Goal: Task Accomplishment & Management: Manage account settings

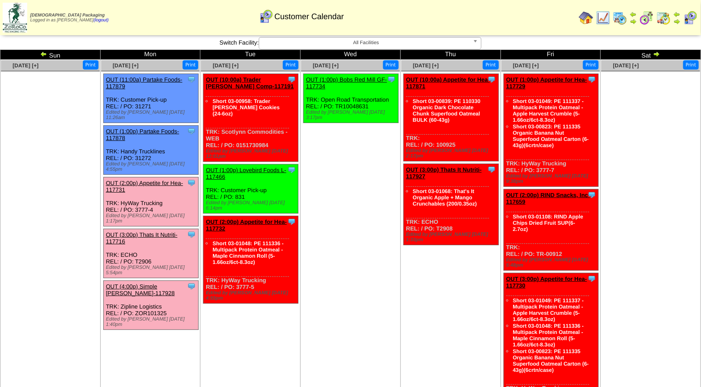
click at [150, 179] on link "OUT (2:00p) Appetite for Hea-117731" at bounding box center [144, 185] width 77 height 13
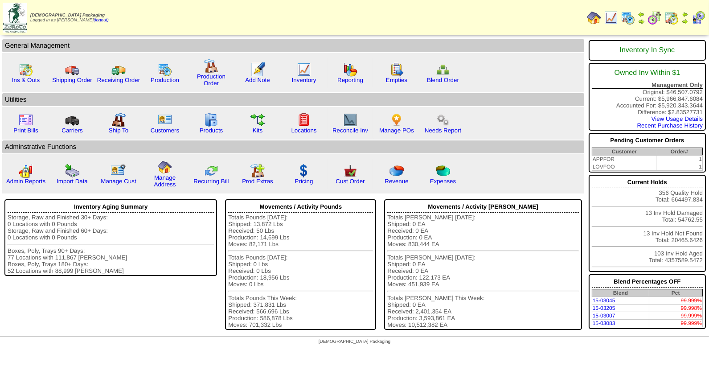
click at [698, 20] on img at bounding box center [698, 18] width 14 height 14
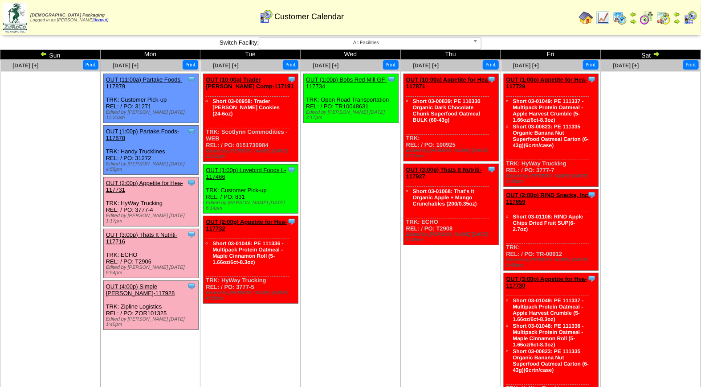
click at [150, 179] on link "OUT (2:00p) Appetite for Hea-117731" at bounding box center [144, 185] width 77 height 13
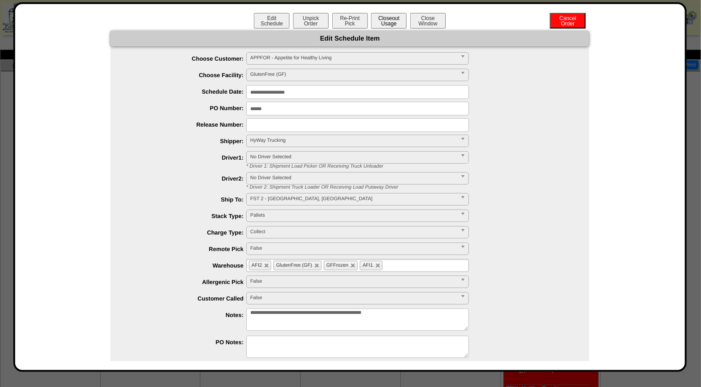
click at [380, 20] on button "Closeout Usage" at bounding box center [389, 21] width 36 height 16
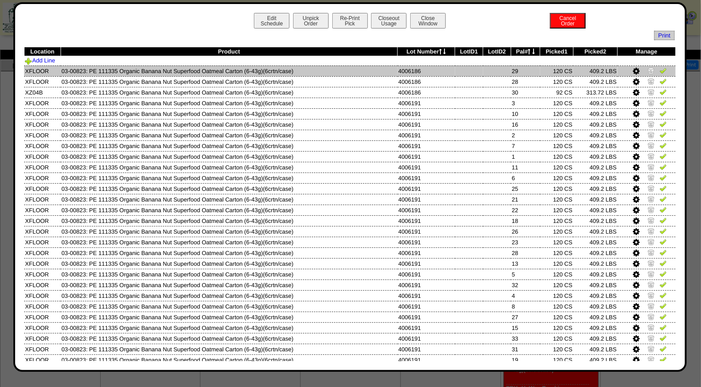
click at [660, 68] on img at bounding box center [663, 70] width 7 height 7
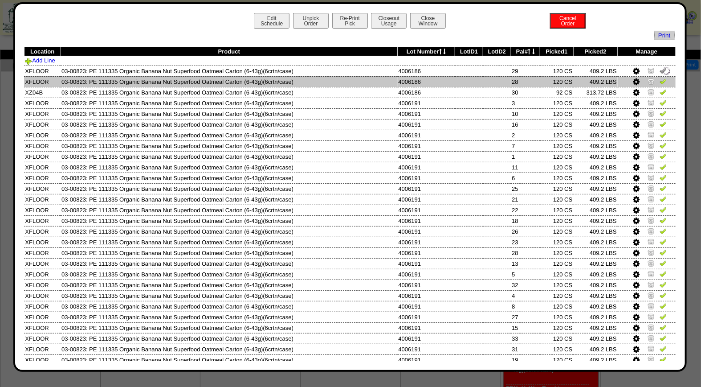
click at [660, 82] on img at bounding box center [663, 80] width 7 height 7
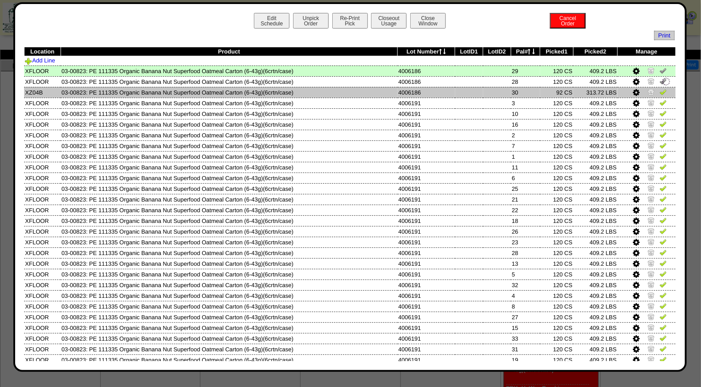
click at [660, 91] on img at bounding box center [663, 91] width 7 height 7
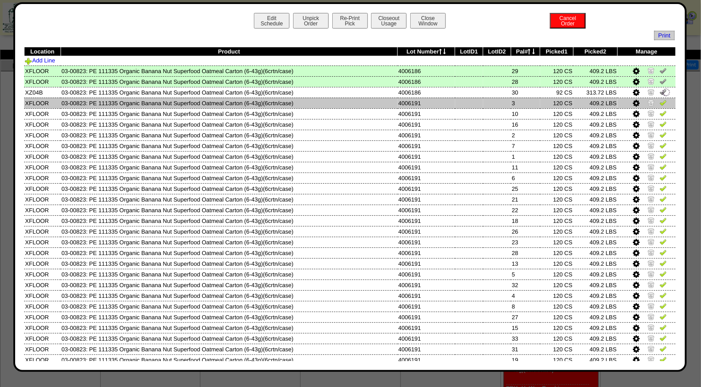
click at [660, 102] on img at bounding box center [663, 102] width 7 height 7
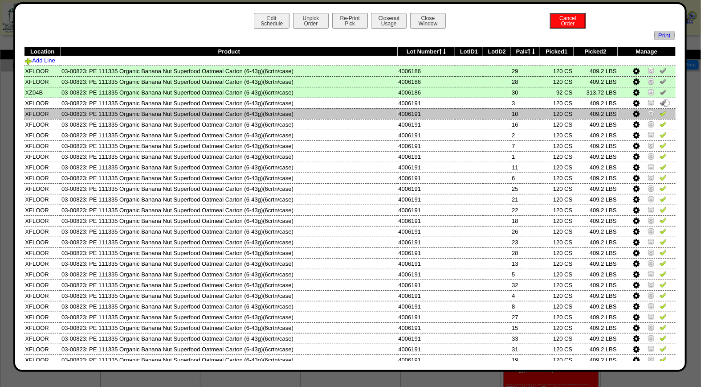
click at [660, 111] on img at bounding box center [663, 113] width 7 height 7
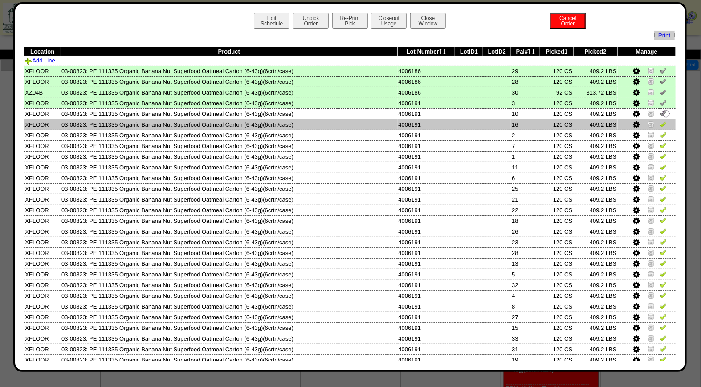
click at [660, 125] on img at bounding box center [663, 123] width 7 height 7
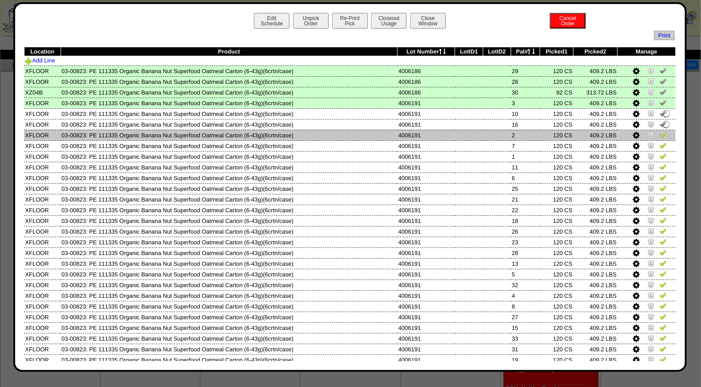
click at [660, 136] on img at bounding box center [663, 134] width 7 height 7
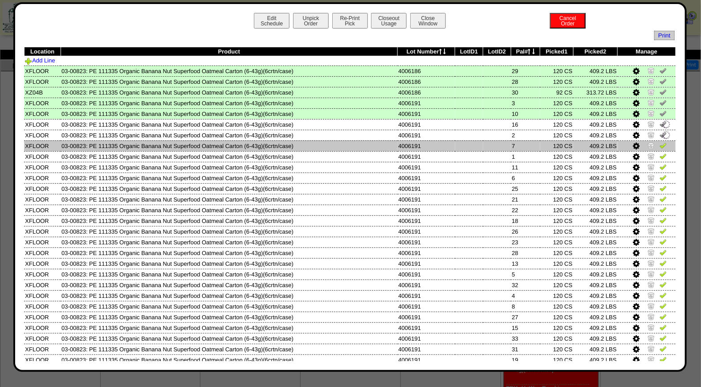
click at [660, 145] on img at bounding box center [663, 145] width 7 height 7
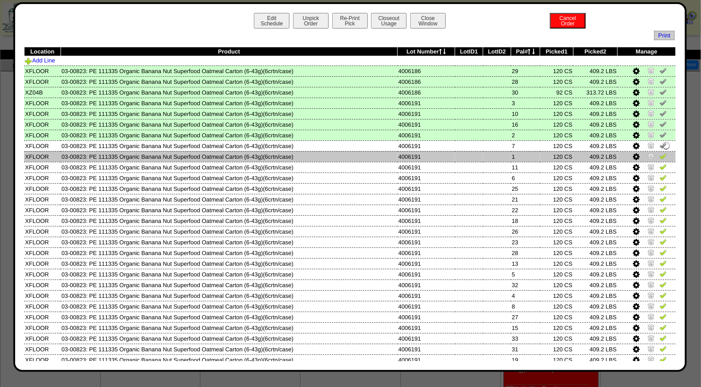
click at [660, 156] on img at bounding box center [663, 155] width 7 height 7
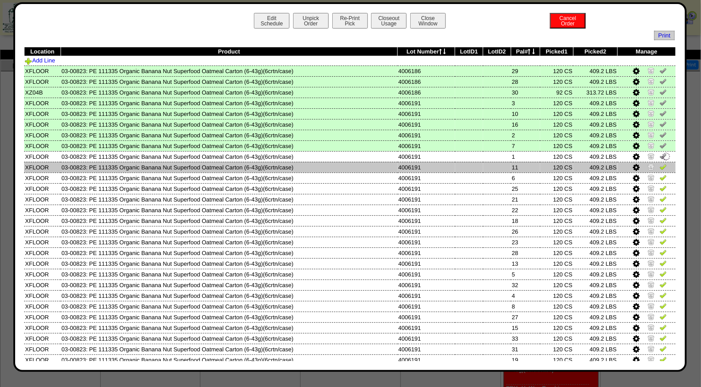
click at [660, 165] on img at bounding box center [663, 166] width 7 height 7
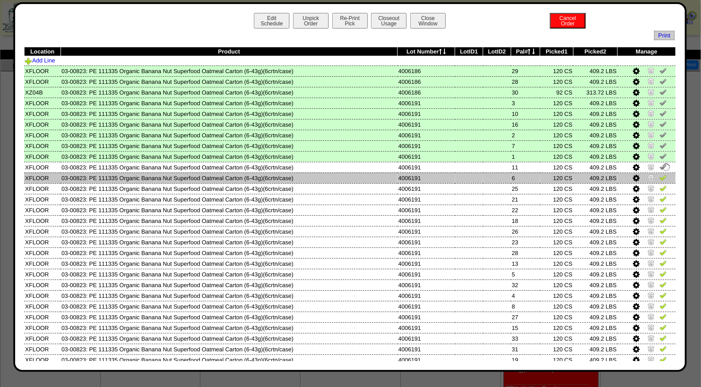
click at [660, 174] on img at bounding box center [663, 177] width 7 height 7
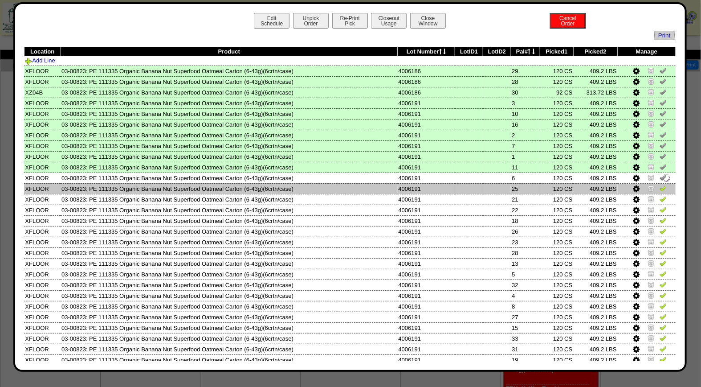
click at [660, 184] on img at bounding box center [663, 187] width 7 height 7
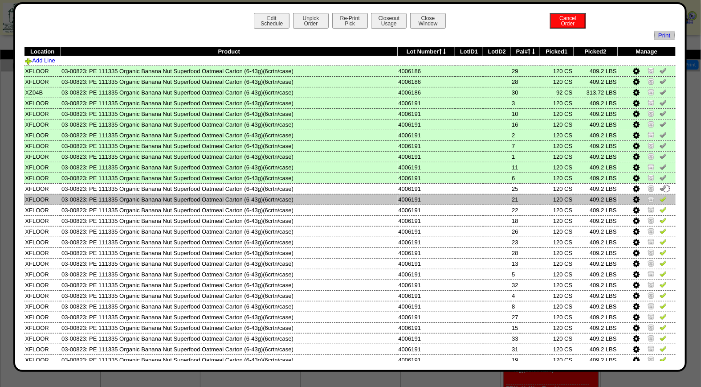
click at [660, 197] on img at bounding box center [663, 198] width 7 height 7
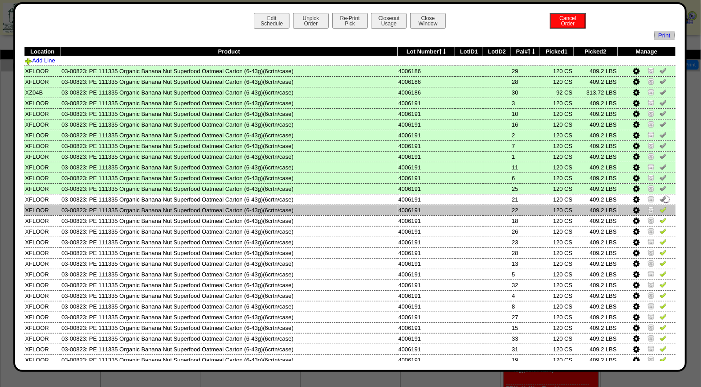
click at [660, 206] on img at bounding box center [663, 209] width 7 height 7
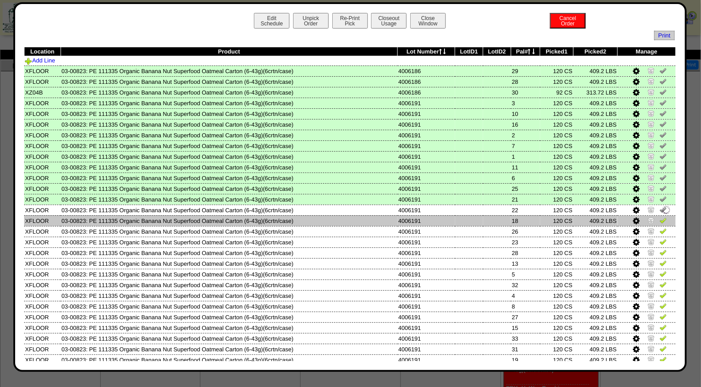
click at [660, 216] on img at bounding box center [663, 219] width 7 height 7
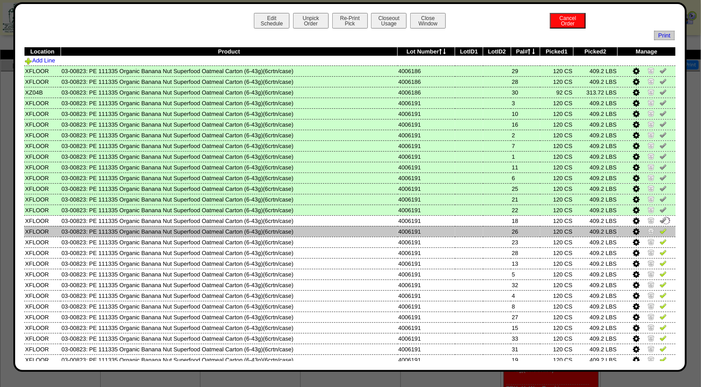
click at [660, 227] on img at bounding box center [663, 230] width 7 height 7
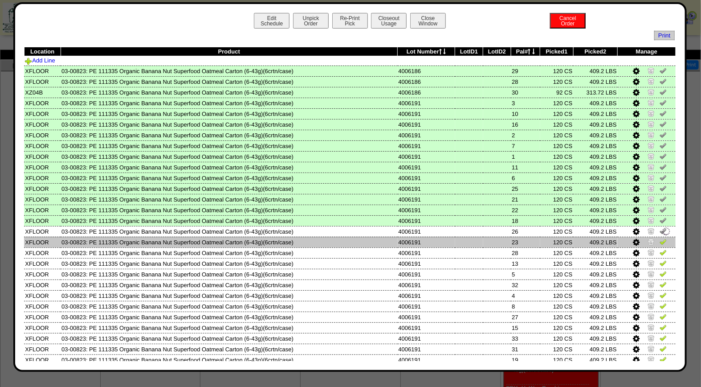
click at [660, 238] on img at bounding box center [663, 241] width 7 height 7
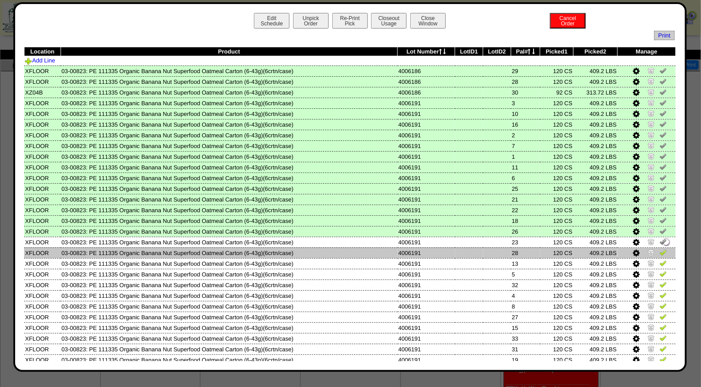
click at [660, 250] on img at bounding box center [663, 252] width 7 height 7
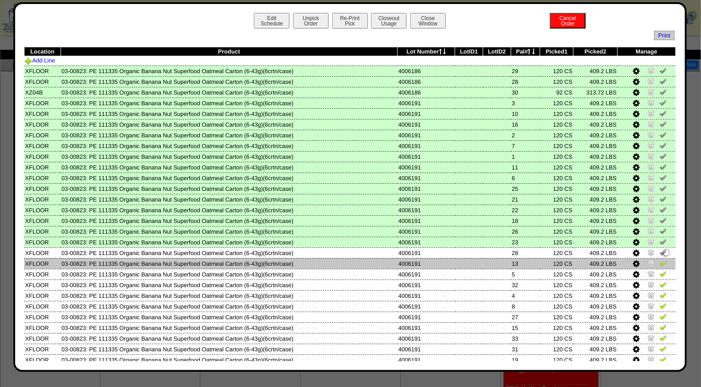
click at [660, 259] on img at bounding box center [663, 262] width 7 height 7
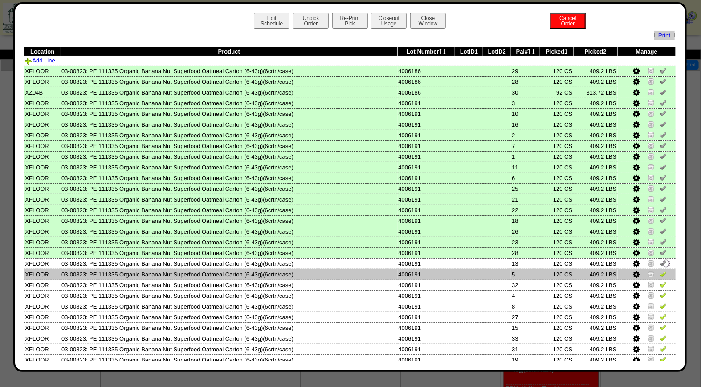
click at [660, 270] on img at bounding box center [663, 273] width 7 height 7
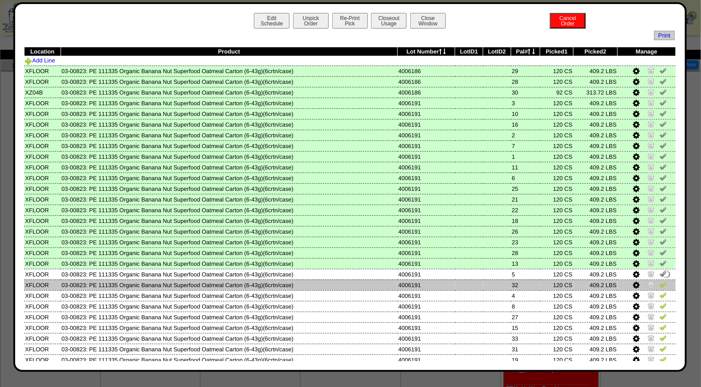
click at [660, 281] on img at bounding box center [663, 284] width 7 height 7
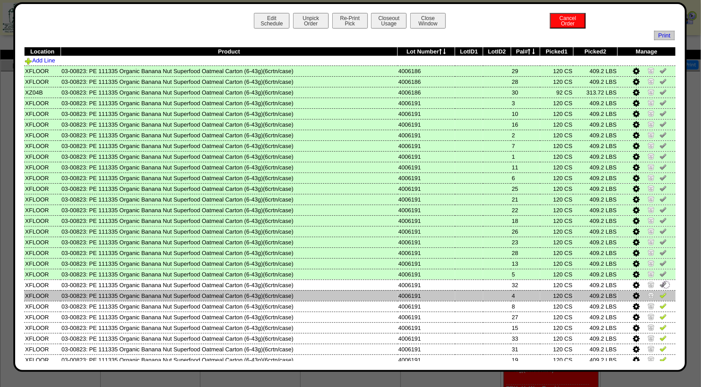
click at [660, 291] on img at bounding box center [663, 294] width 7 height 7
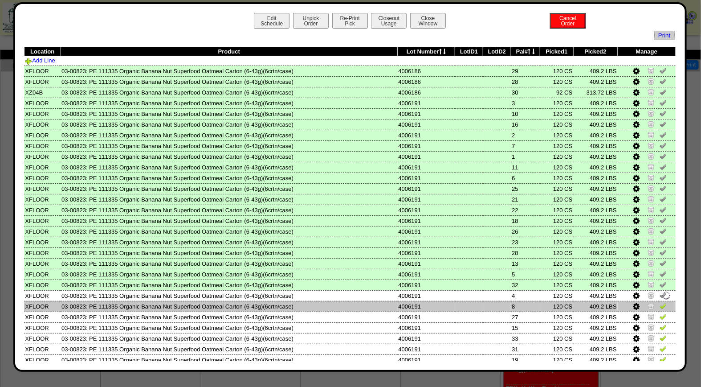
click at [660, 302] on img at bounding box center [663, 305] width 7 height 7
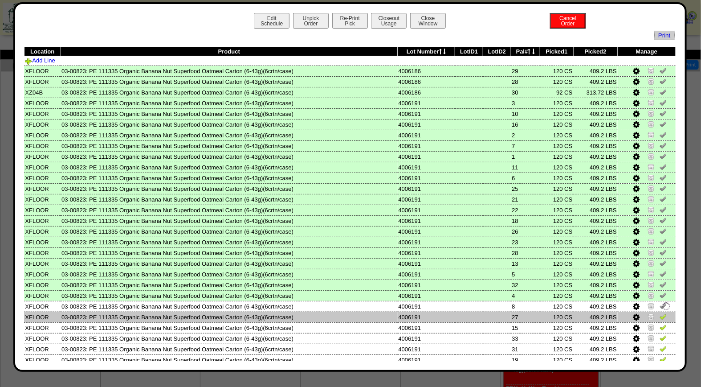
click at [660, 314] on img at bounding box center [663, 316] width 7 height 7
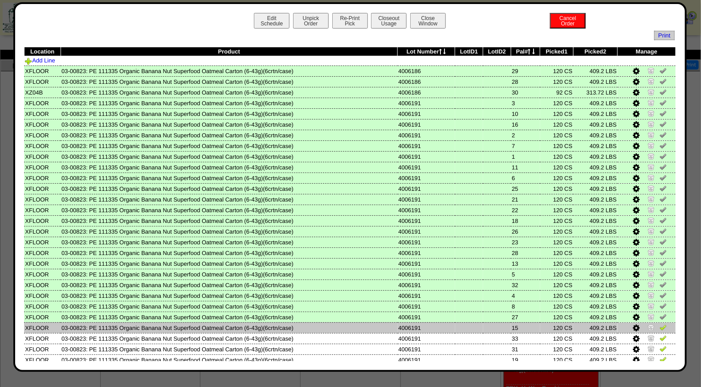
click at [660, 323] on img at bounding box center [663, 326] width 7 height 7
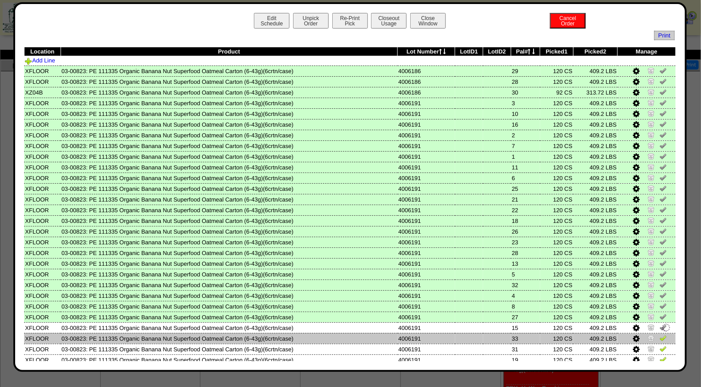
click at [660, 334] on img at bounding box center [663, 337] width 7 height 7
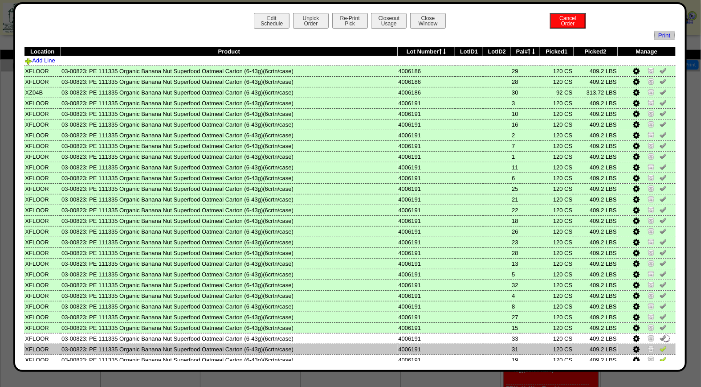
click at [660, 346] on img at bounding box center [663, 348] width 7 height 7
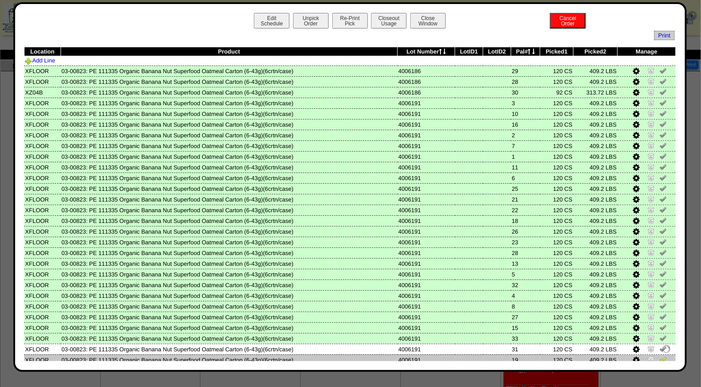
click at [660, 355] on img at bounding box center [663, 358] width 7 height 7
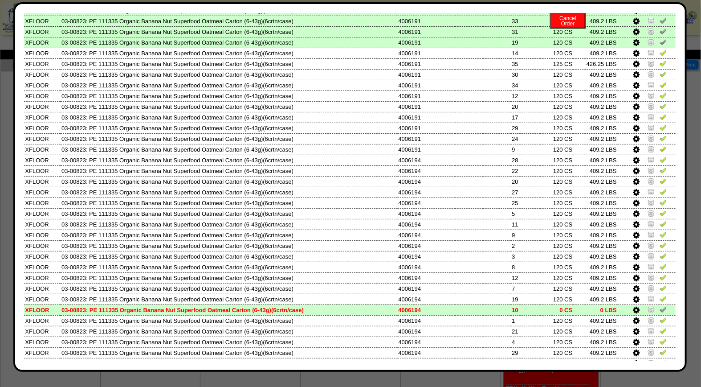
scroll to position [319, 0]
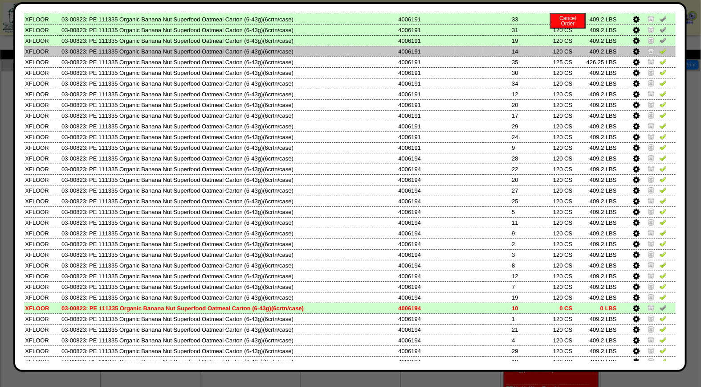
click at [660, 47] on img at bounding box center [663, 50] width 7 height 7
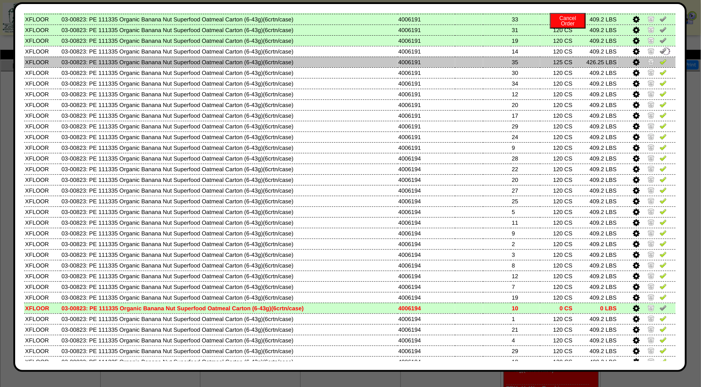
click at [660, 58] on img at bounding box center [663, 61] width 7 height 7
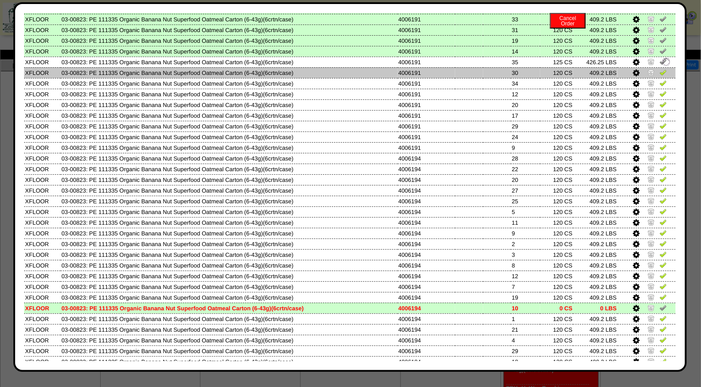
click at [660, 69] on img at bounding box center [663, 72] width 7 height 7
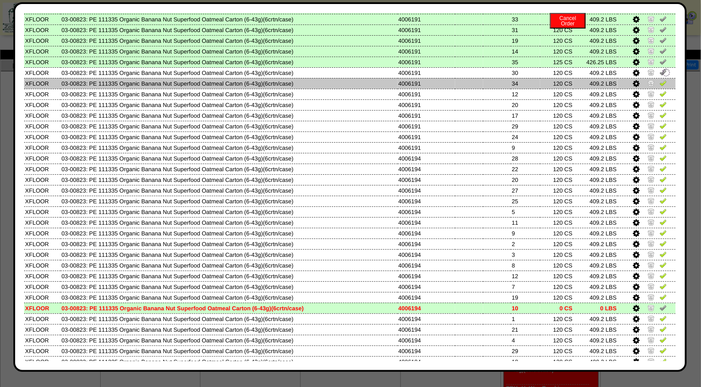
click at [660, 79] on img at bounding box center [663, 82] width 7 height 7
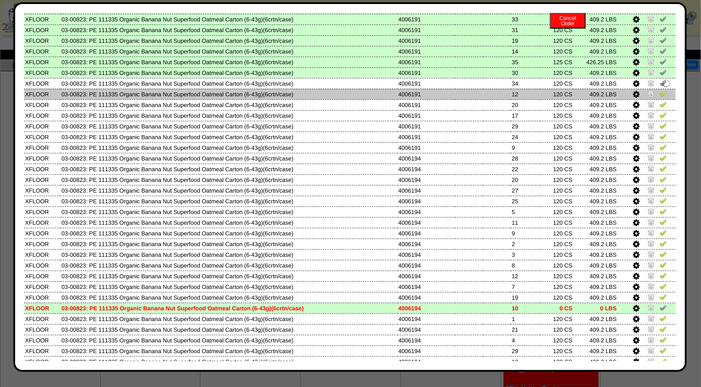
click at [660, 90] on img at bounding box center [663, 93] width 7 height 7
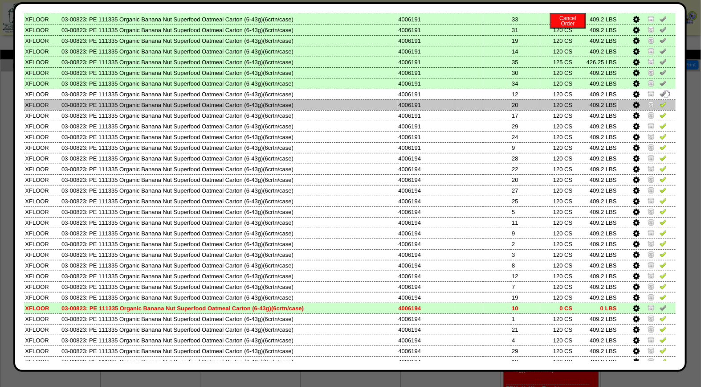
click at [660, 101] on img at bounding box center [663, 104] width 7 height 7
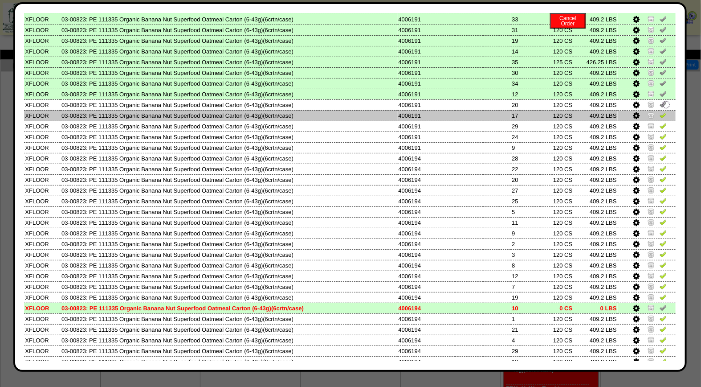
click at [660, 111] on img at bounding box center [663, 114] width 7 height 7
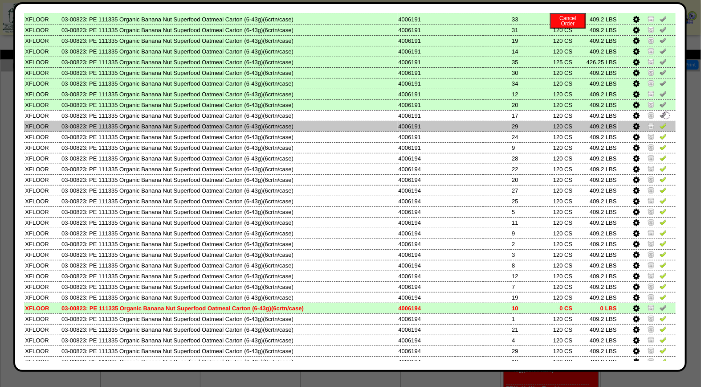
click at [660, 122] on img at bounding box center [663, 125] width 7 height 7
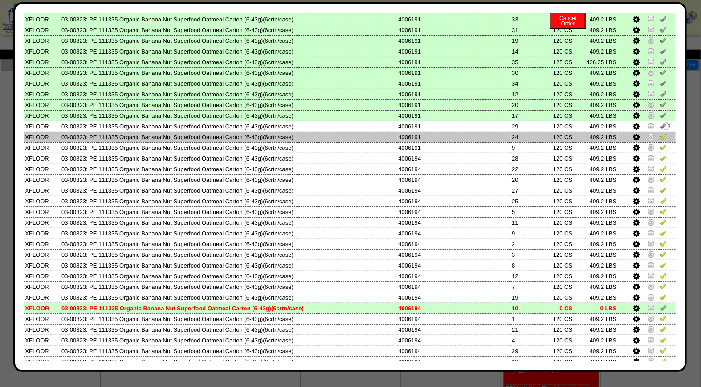
click at [660, 133] on img at bounding box center [663, 136] width 7 height 7
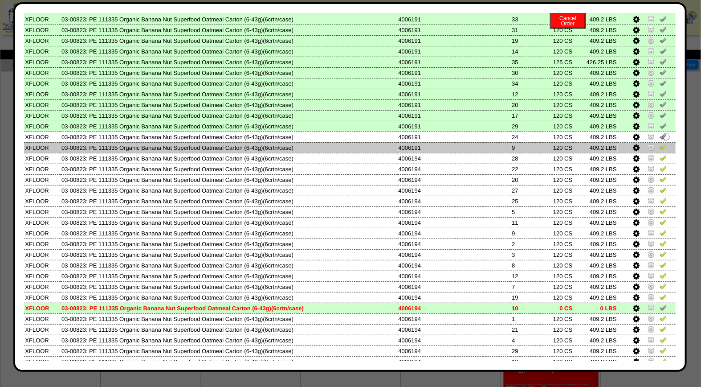
click at [660, 143] on img at bounding box center [663, 146] width 7 height 7
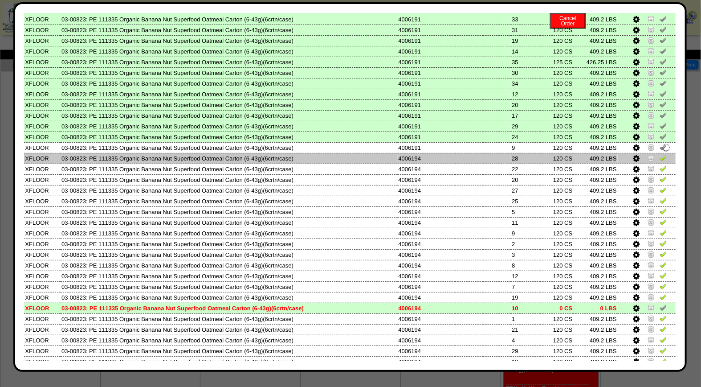
click at [660, 154] on img at bounding box center [663, 157] width 7 height 7
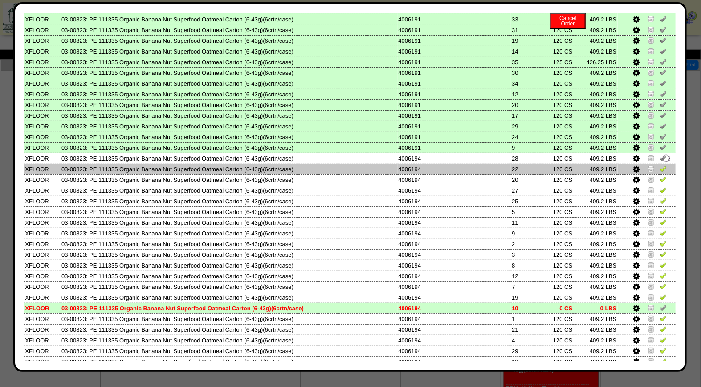
click at [660, 165] on img at bounding box center [663, 168] width 7 height 7
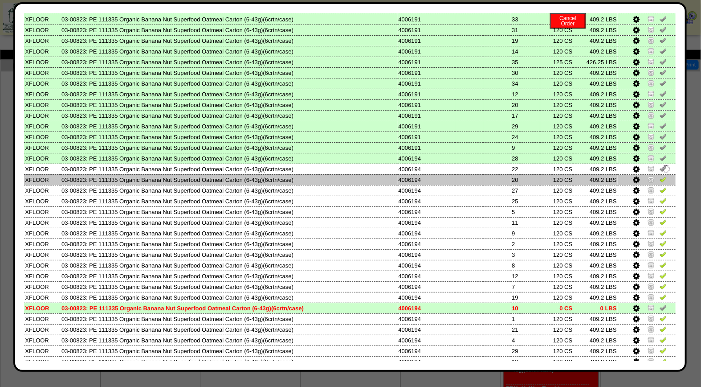
click at [660, 175] on img at bounding box center [663, 178] width 7 height 7
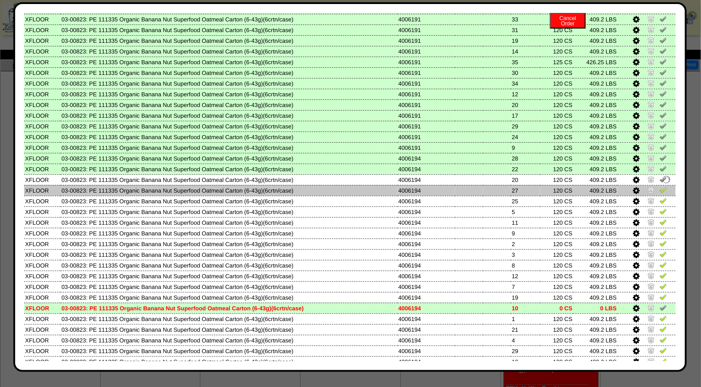
click at [660, 186] on img at bounding box center [663, 189] width 7 height 7
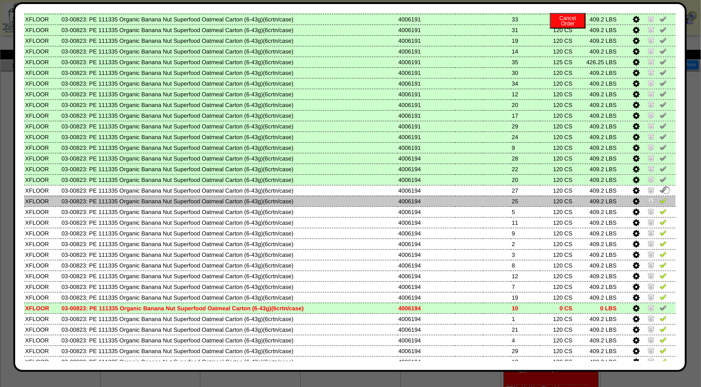
click at [660, 197] on img at bounding box center [663, 200] width 7 height 7
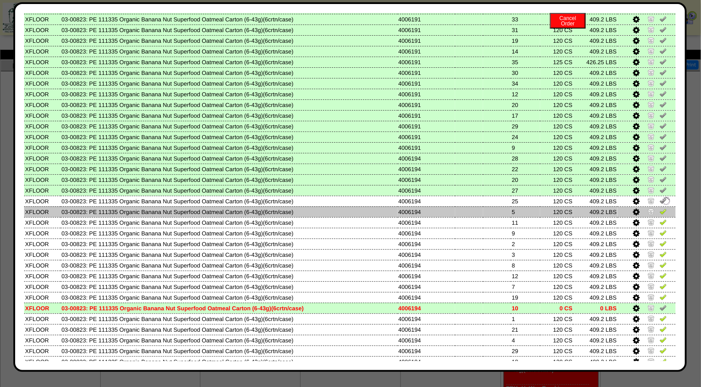
click at [660, 208] on img at bounding box center [663, 211] width 7 height 7
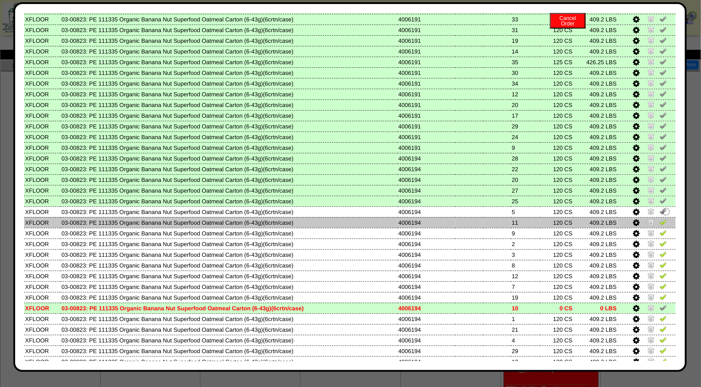
click at [660, 218] on img at bounding box center [663, 221] width 7 height 7
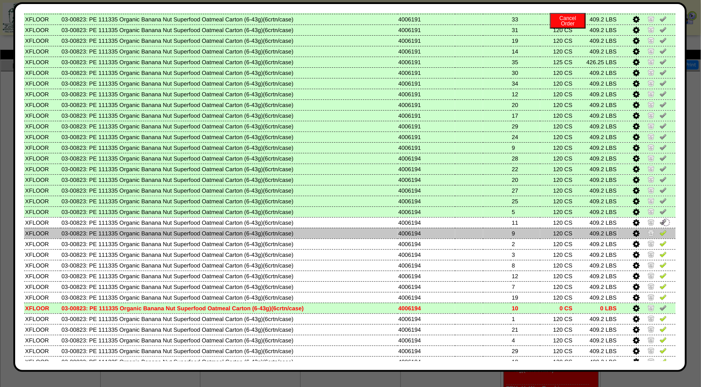
click at [660, 229] on img at bounding box center [663, 232] width 7 height 7
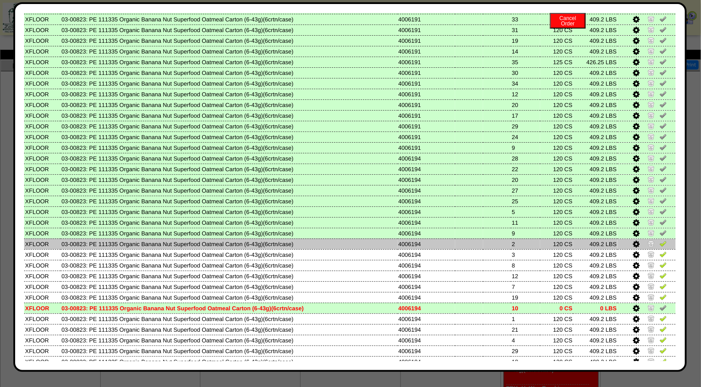
click at [660, 241] on link at bounding box center [663, 244] width 7 height 7
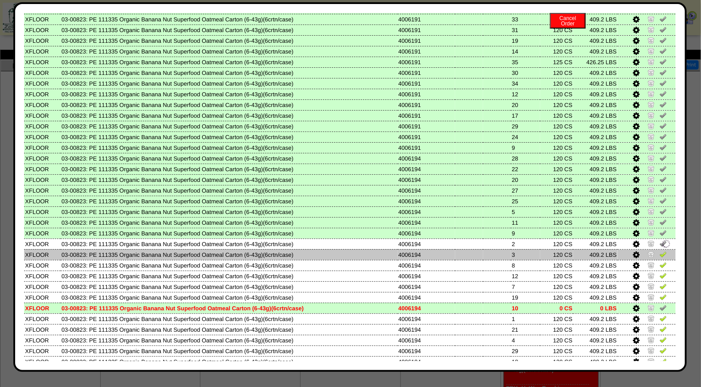
click at [660, 250] on img at bounding box center [663, 253] width 7 height 7
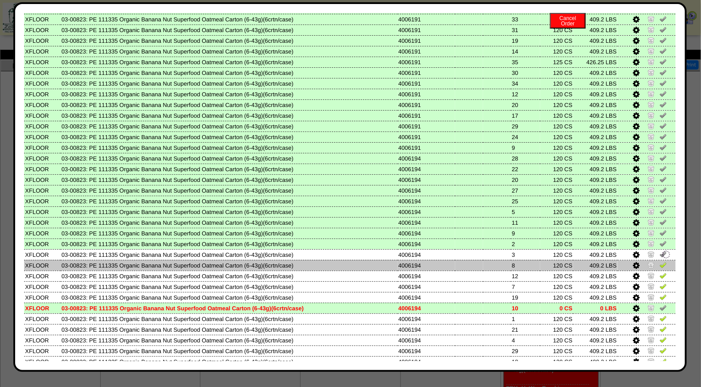
click at [657, 260] on td at bounding box center [647, 265] width 58 height 11
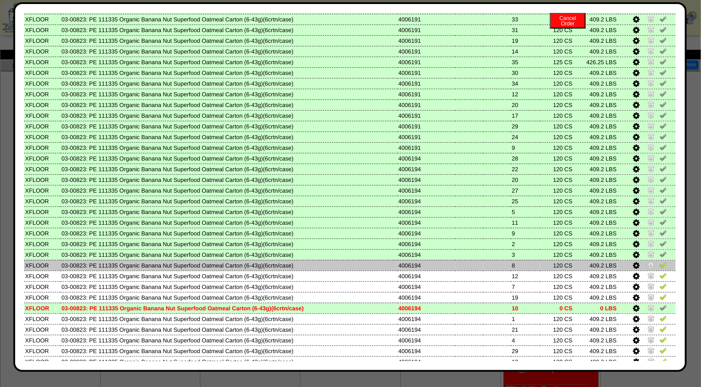
click at [660, 261] on img at bounding box center [663, 264] width 7 height 7
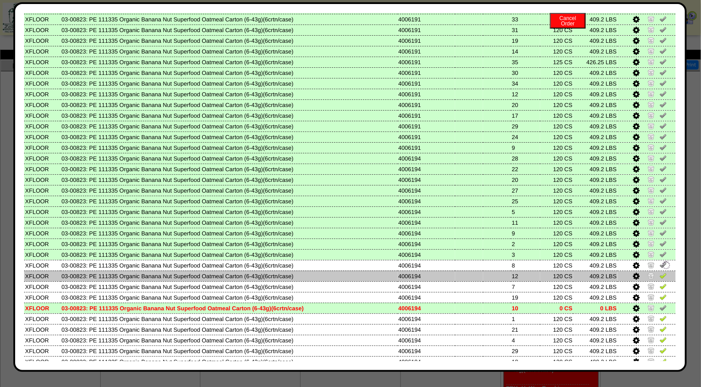
click at [660, 272] on img at bounding box center [663, 275] width 7 height 7
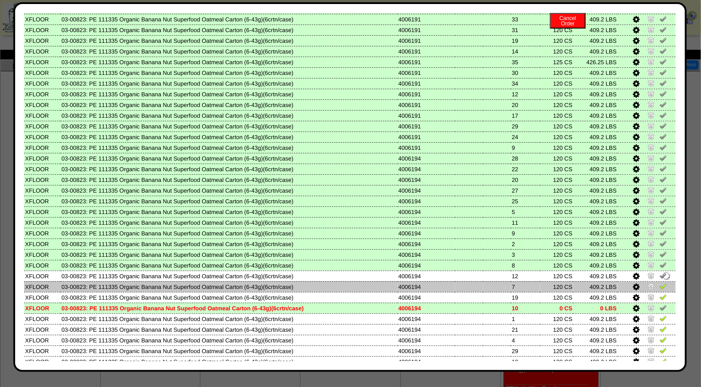
click at [660, 282] on img at bounding box center [663, 285] width 7 height 7
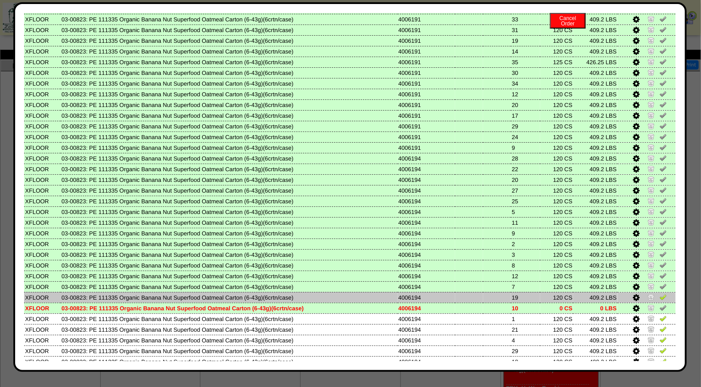
click at [657, 292] on td at bounding box center [647, 297] width 58 height 11
click at [660, 293] on img at bounding box center [663, 296] width 7 height 7
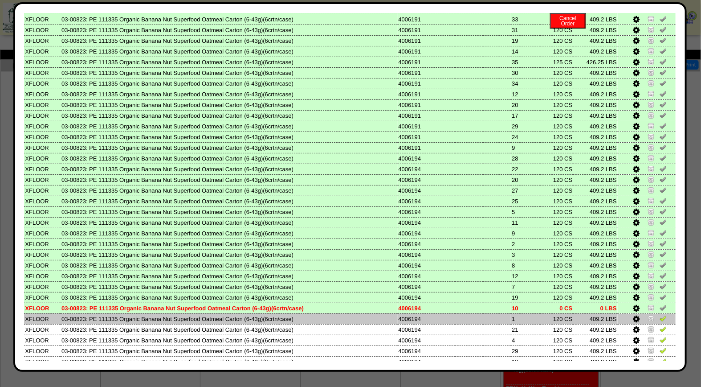
click at [660, 314] on img at bounding box center [663, 317] width 7 height 7
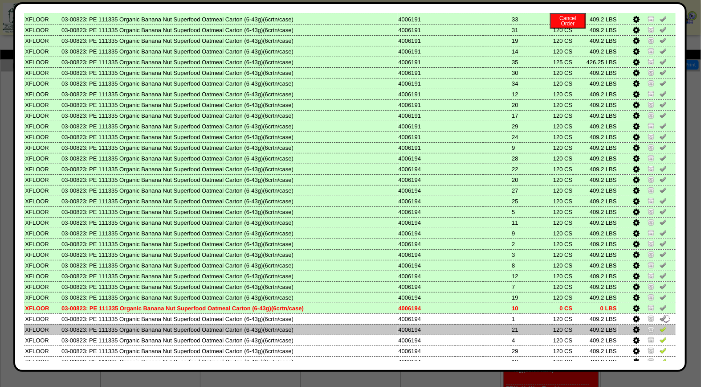
click at [660, 325] on img at bounding box center [663, 328] width 7 height 7
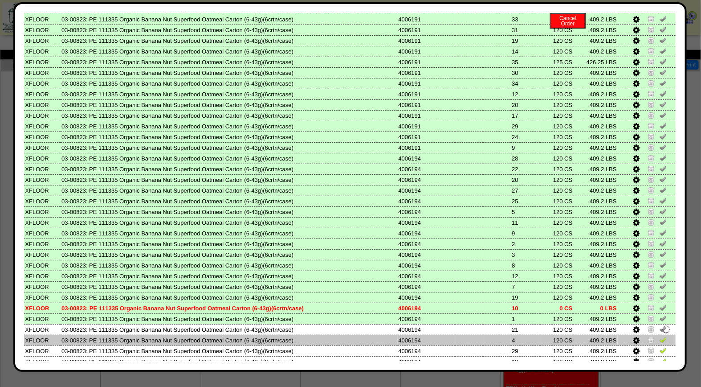
click at [660, 336] on img at bounding box center [663, 339] width 7 height 7
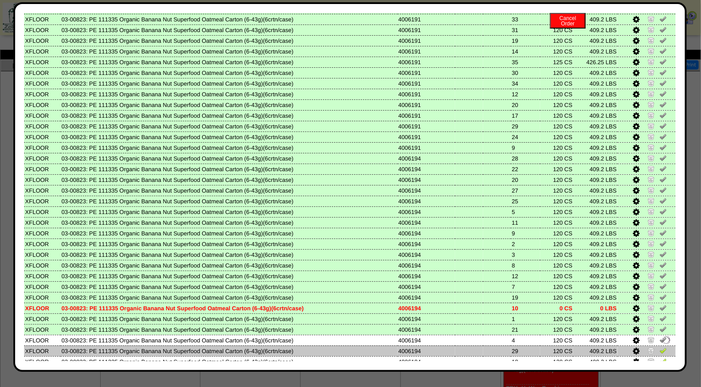
click at [660, 347] on img at bounding box center [663, 350] width 7 height 7
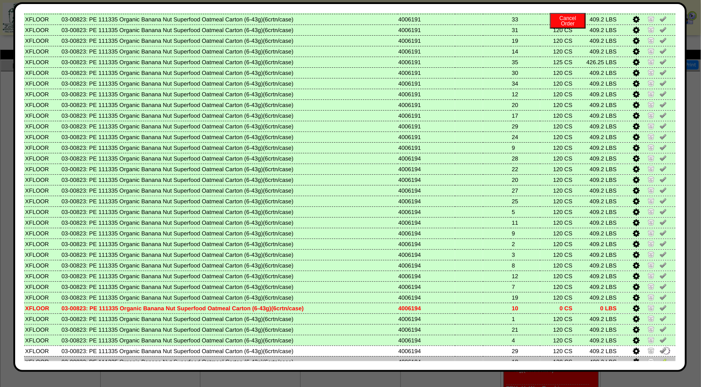
click at [660, 357] on img at bounding box center [663, 360] width 7 height 7
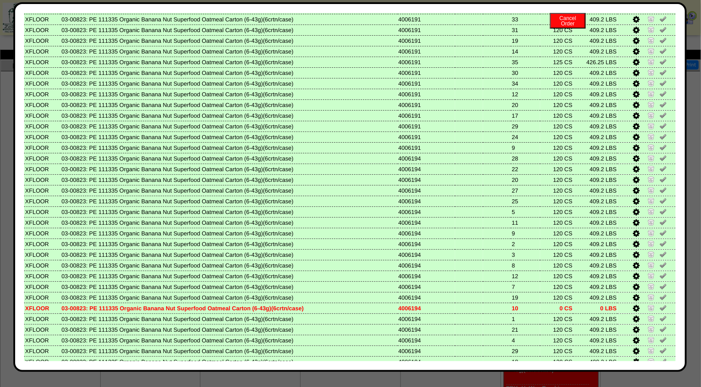
scroll to position [368, 0]
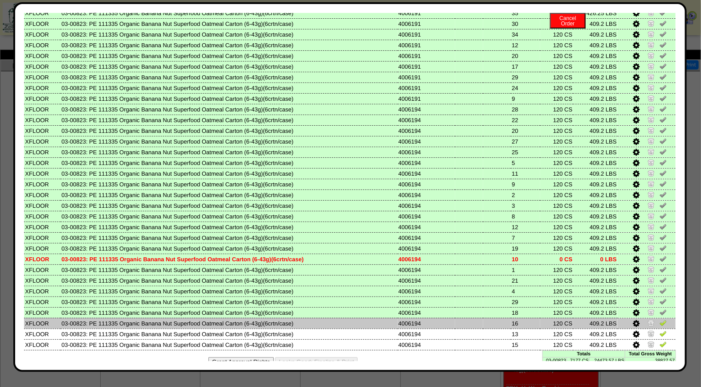
click at [660, 319] on img at bounding box center [663, 322] width 7 height 7
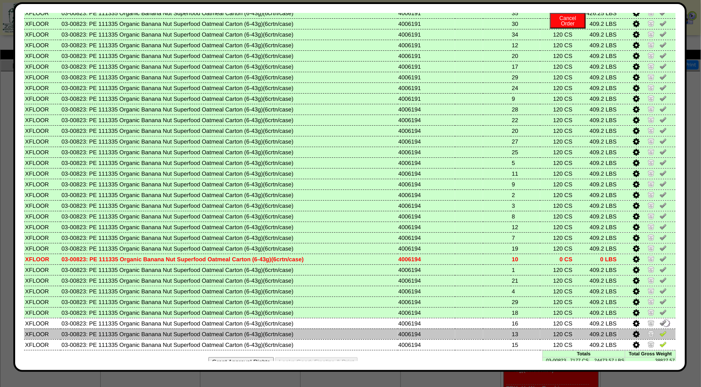
click at [660, 330] on img at bounding box center [663, 333] width 7 height 7
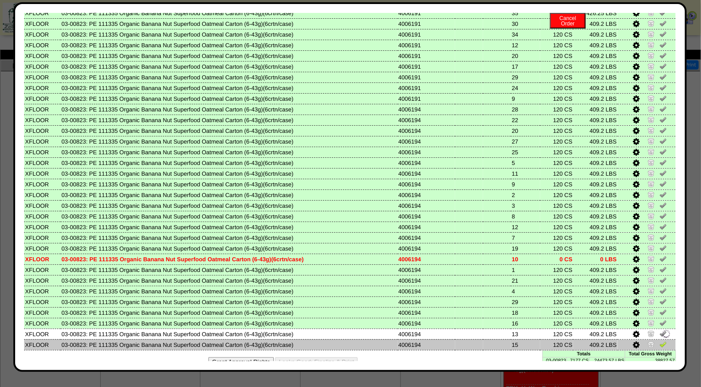
click at [660, 340] on img at bounding box center [663, 343] width 7 height 7
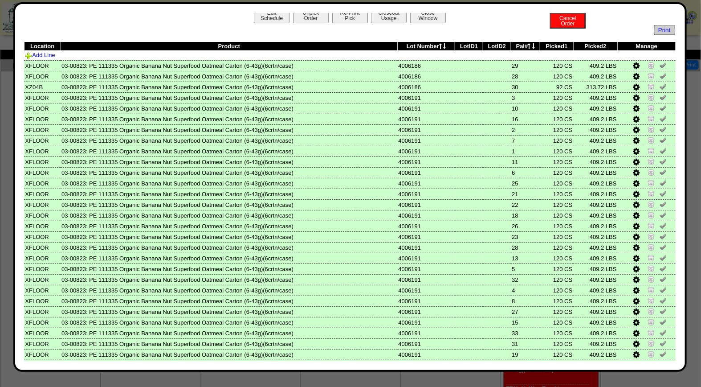
scroll to position [0, 0]
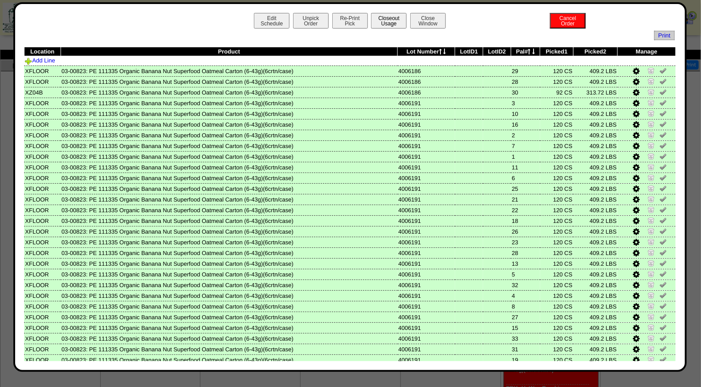
click at [379, 16] on button "Closeout Usage" at bounding box center [389, 21] width 36 height 16
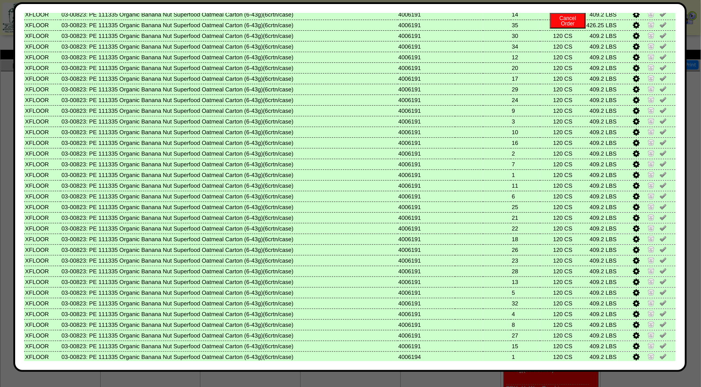
scroll to position [368, 0]
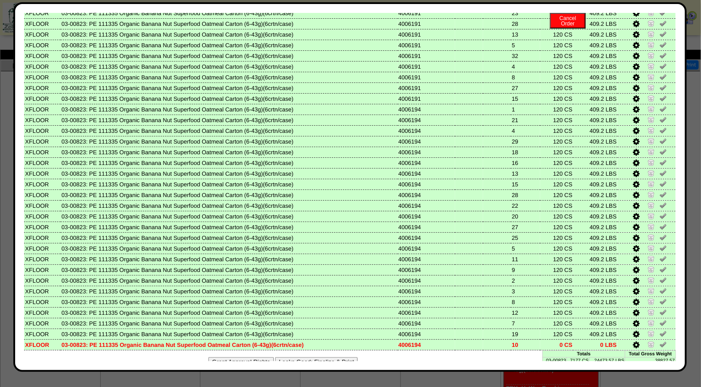
click at [323, 357] on button "Looks Good: Finalize & Print" at bounding box center [316, 361] width 82 height 9
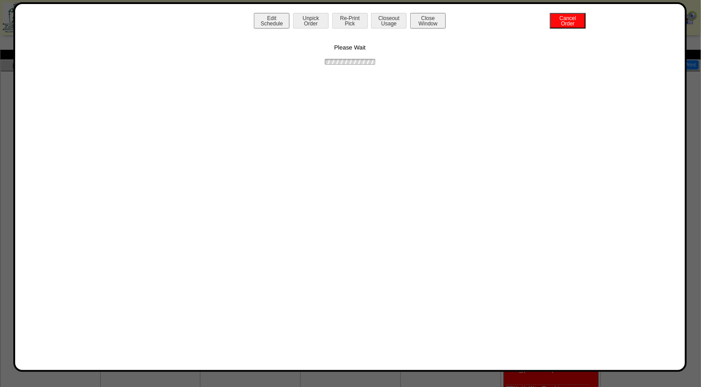
scroll to position [0, 0]
click at [352, 18] on button "Print BOL" at bounding box center [350, 21] width 36 height 16
